Goal: Navigation & Orientation: Understand site structure

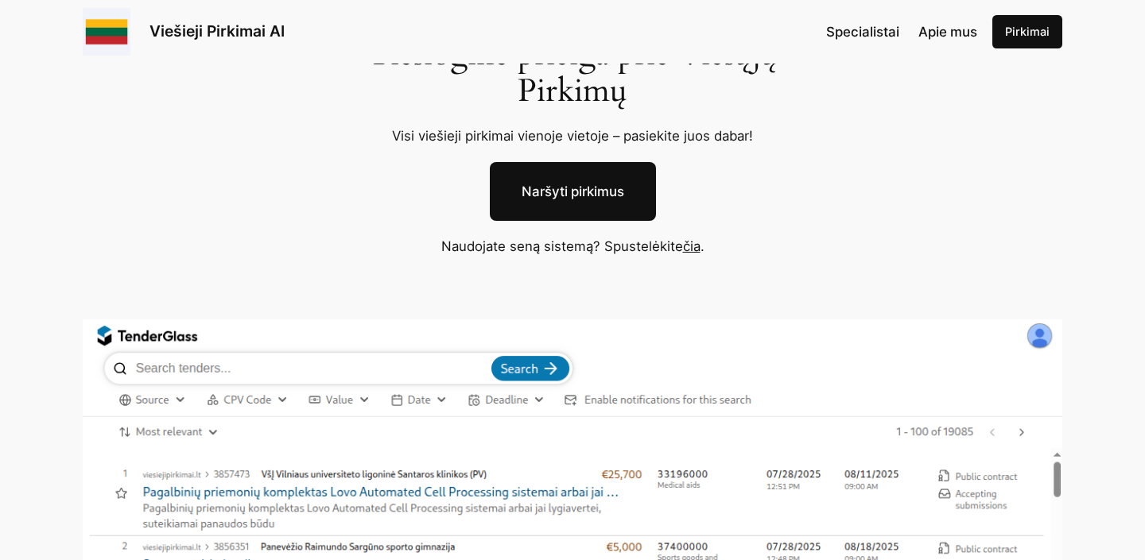
scroll to position [124, 0]
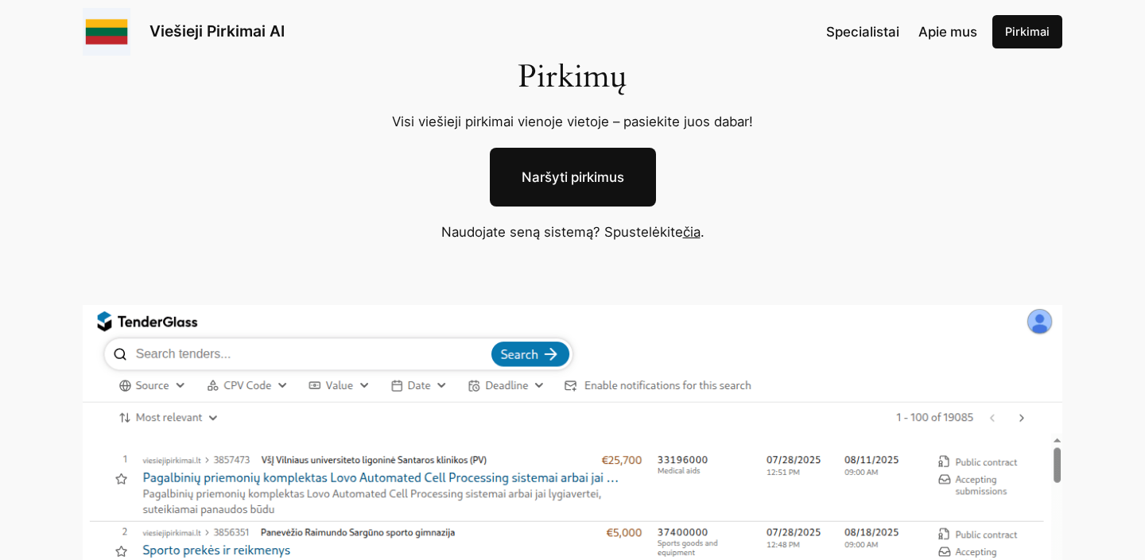
click at [545, 165] on link "Naršyti pirkimus" at bounding box center [573, 177] width 166 height 59
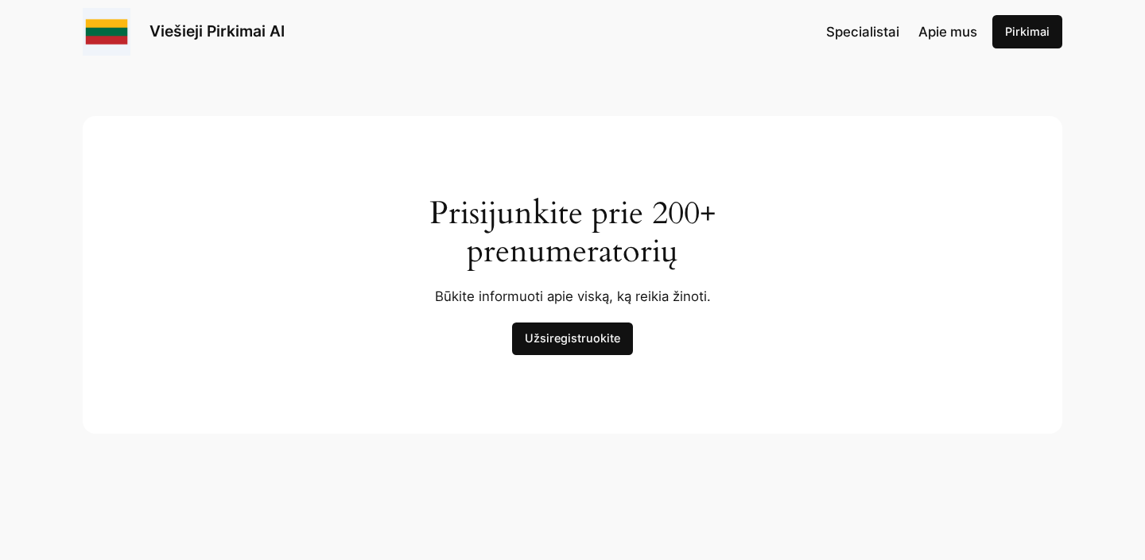
scroll to position [5145, 0]
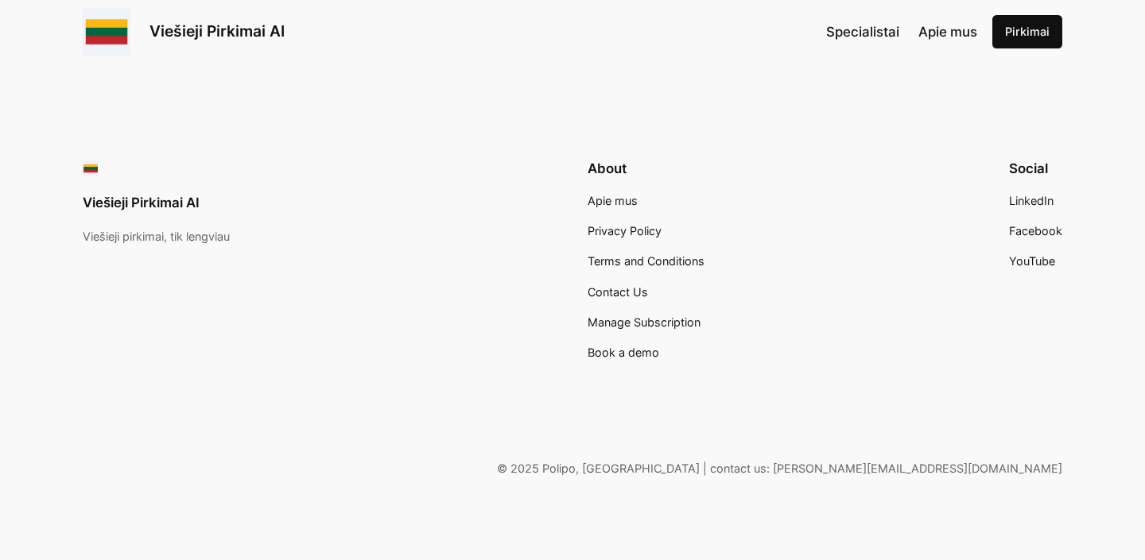
click at [607, 204] on span "Apie mus" at bounding box center [612, 201] width 50 height 14
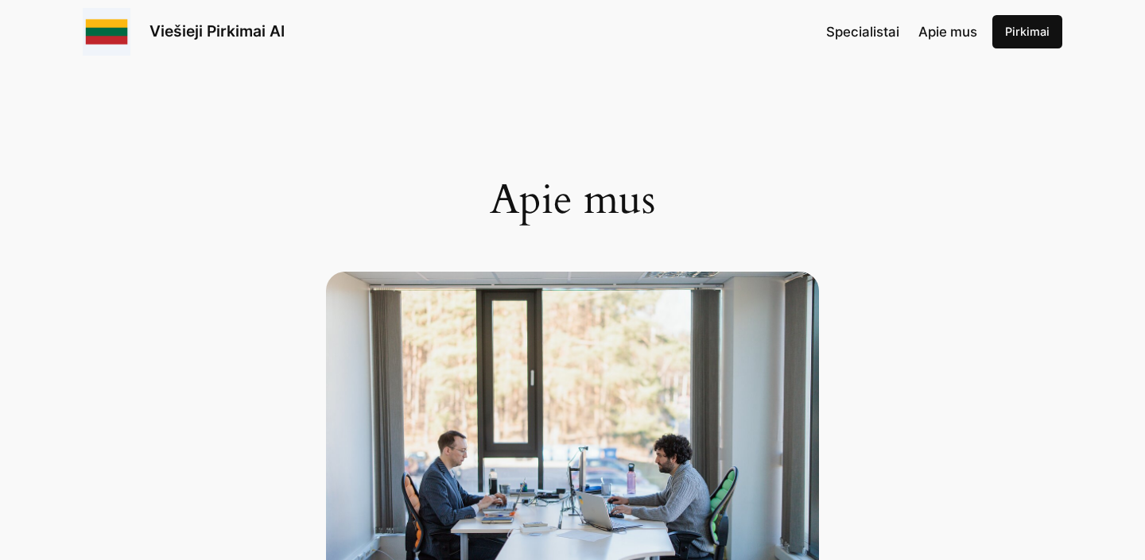
click at [880, 25] on span "Specialistai" at bounding box center [862, 32] width 73 height 16
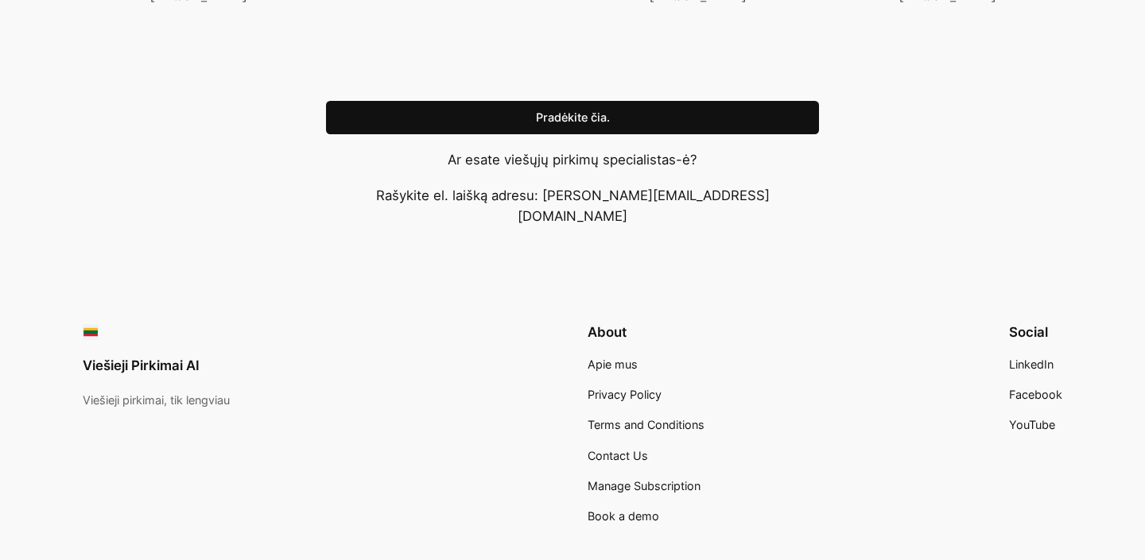
scroll to position [1656, 0]
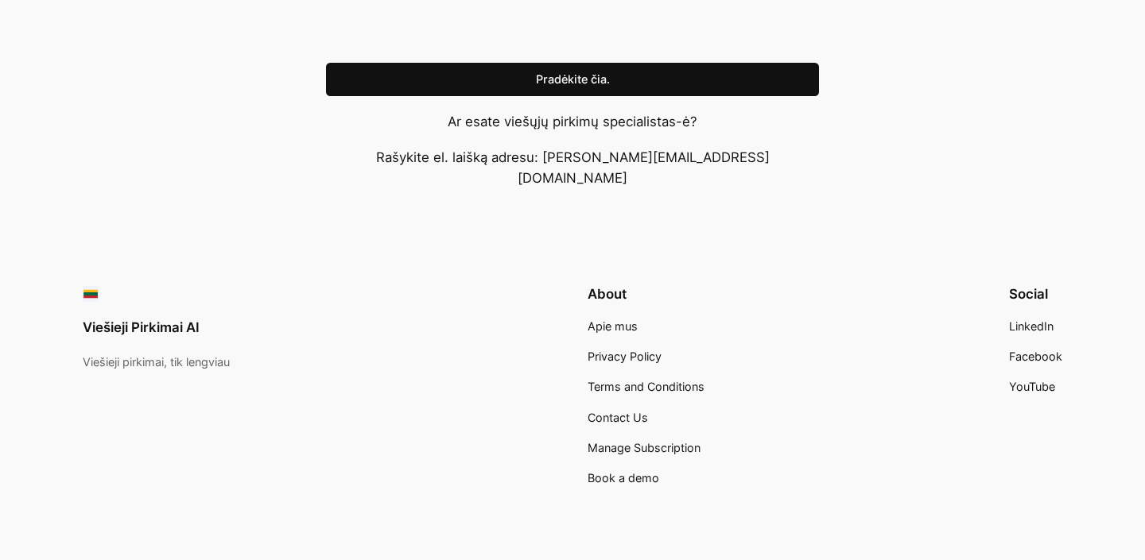
click at [1030, 380] on span "YouTube" at bounding box center [1032, 387] width 46 height 14
click at [1021, 320] on span "LinkedIn" at bounding box center [1031, 327] width 45 height 14
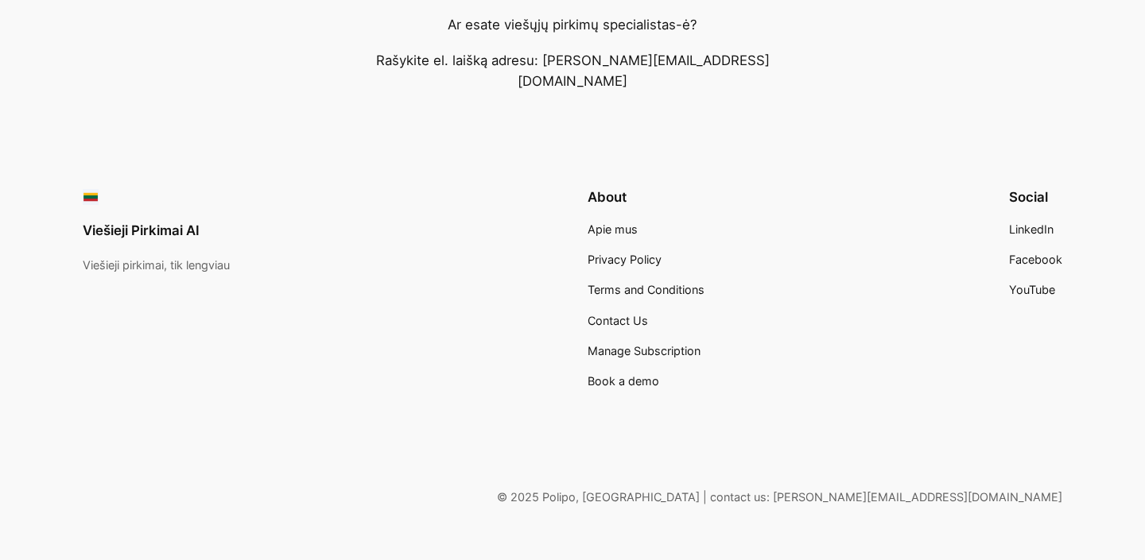
scroll to position [1761, 0]
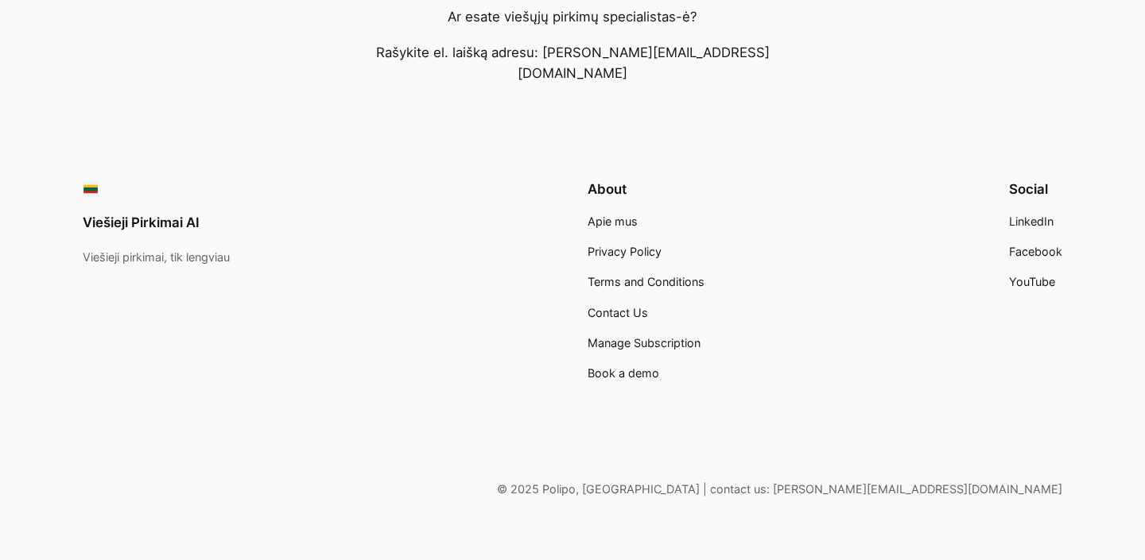
click at [1039, 191] on div "Social LinkedIn Facebook YouTube" at bounding box center [1035, 236] width 53 height 110
click at [1033, 215] on span "LinkedIn" at bounding box center [1031, 222] width 45 height 14
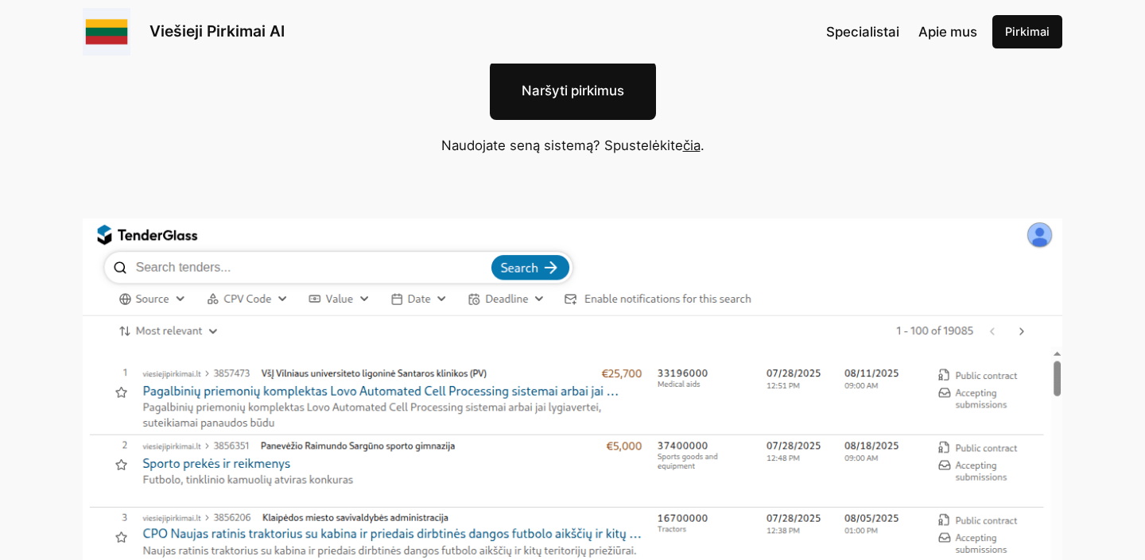
scroll to position [219, 0]
